Goal: Task Accomplishment & Management: Use online tool/utility

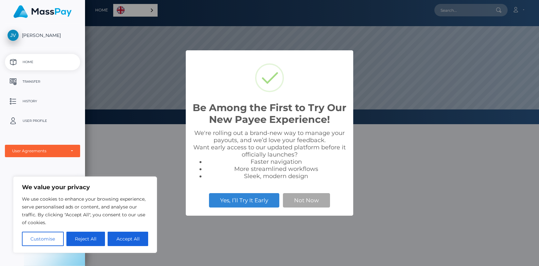
scroll to position [124, 454]
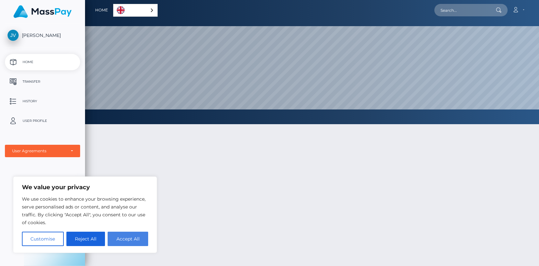
click at [129, 239] on button "Accept All" at bounding box center [128, 239] width 41 height 14
checkbox input "true"
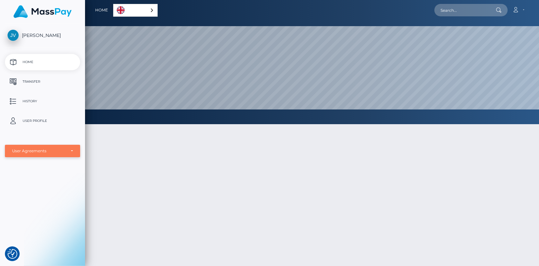
click at [71, 150] on div "User Agreements" at bounding box center [42, 151] width 61 height 5
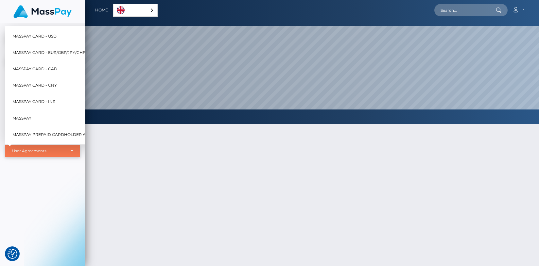
click at [71, 150] on div "User Agreements" at bounding box center [42, 151] width 61 height 5
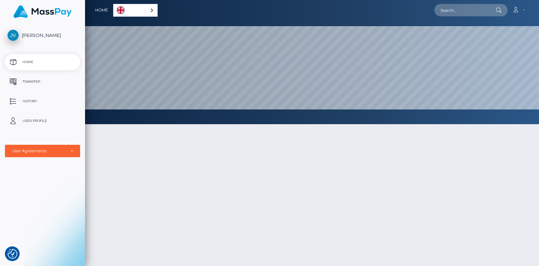
click at [62, 186] on div "[PERSON_NAME] Home Transfer History User Profile MassPay Card - USD MassPay" at bounding box center [42, 144] width 85 height 242
click at [24, 80] on p "Transfer" at bounding box center [43, 82] width 70 height 10
